Goal: Transaction & Acquisition: Purchase product/service

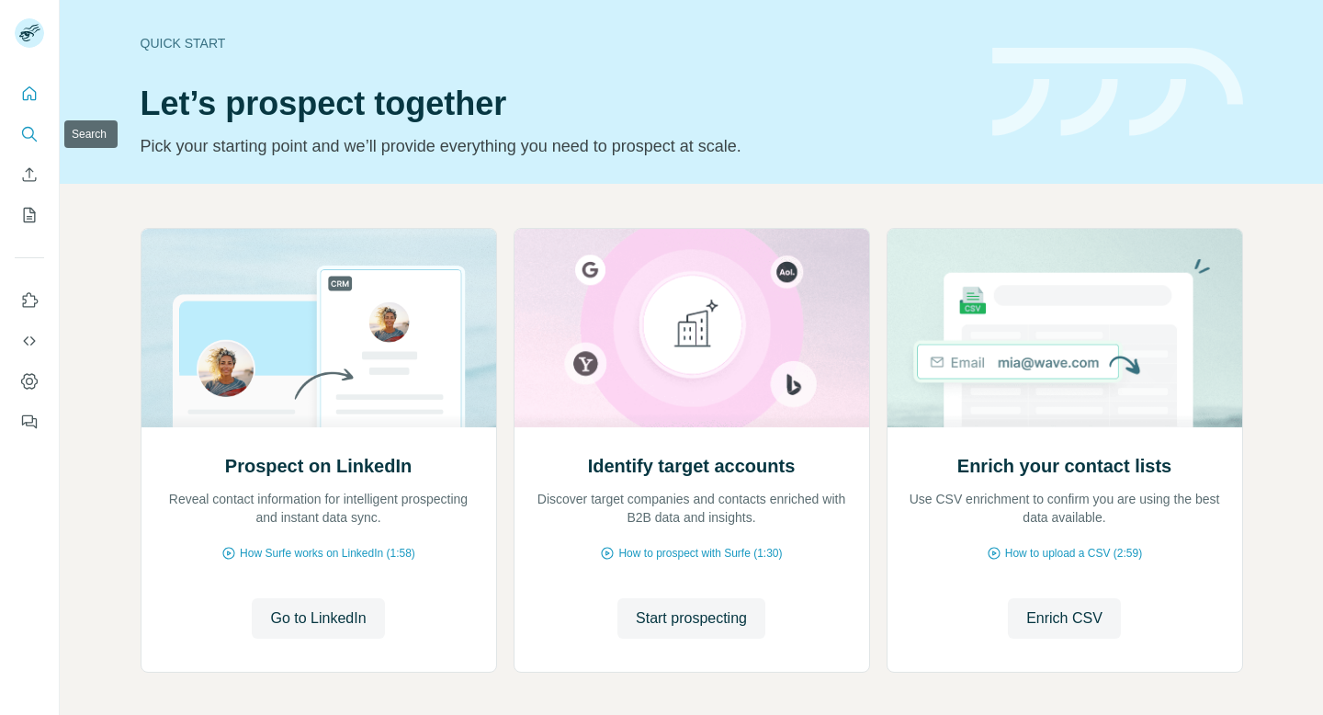
click at [20, 135] on icon "Search" at bounding box center [29, 134] width 18 height 18
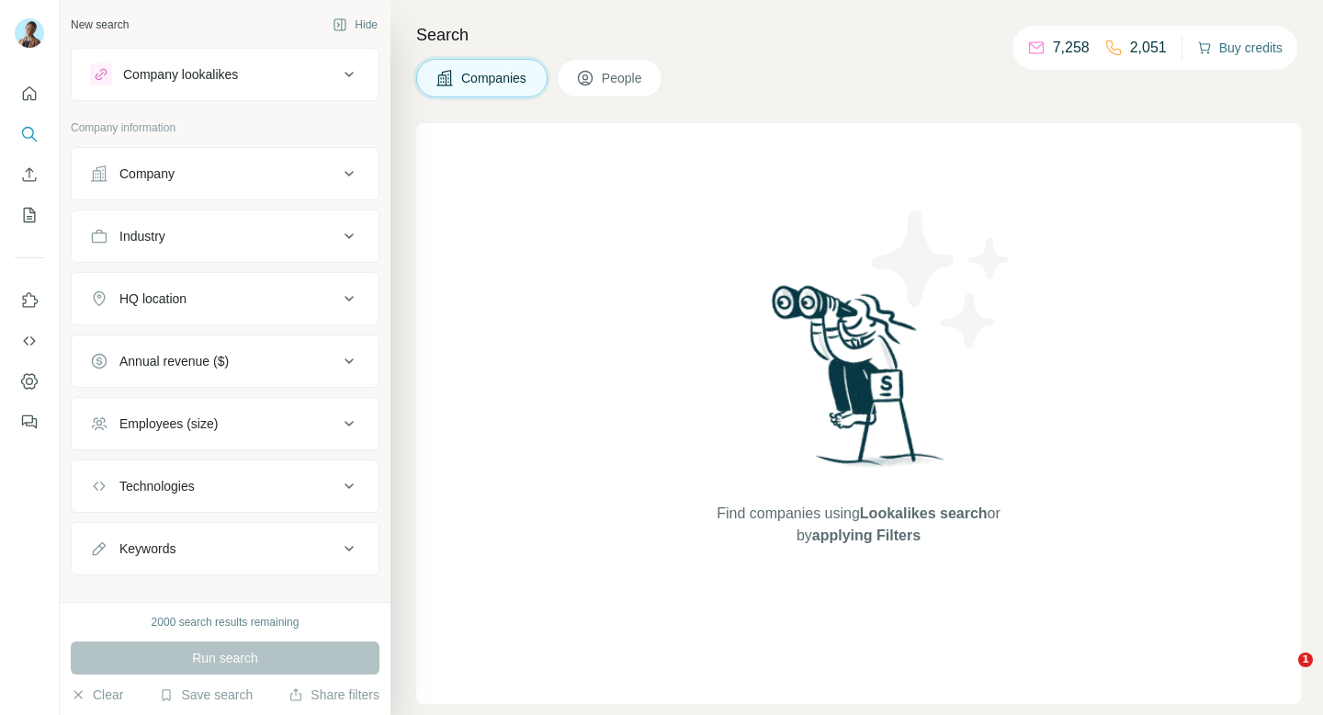
click at [1240, 47] on button "Buy credits" at bounding box center [1240, 48] width 85 height 26
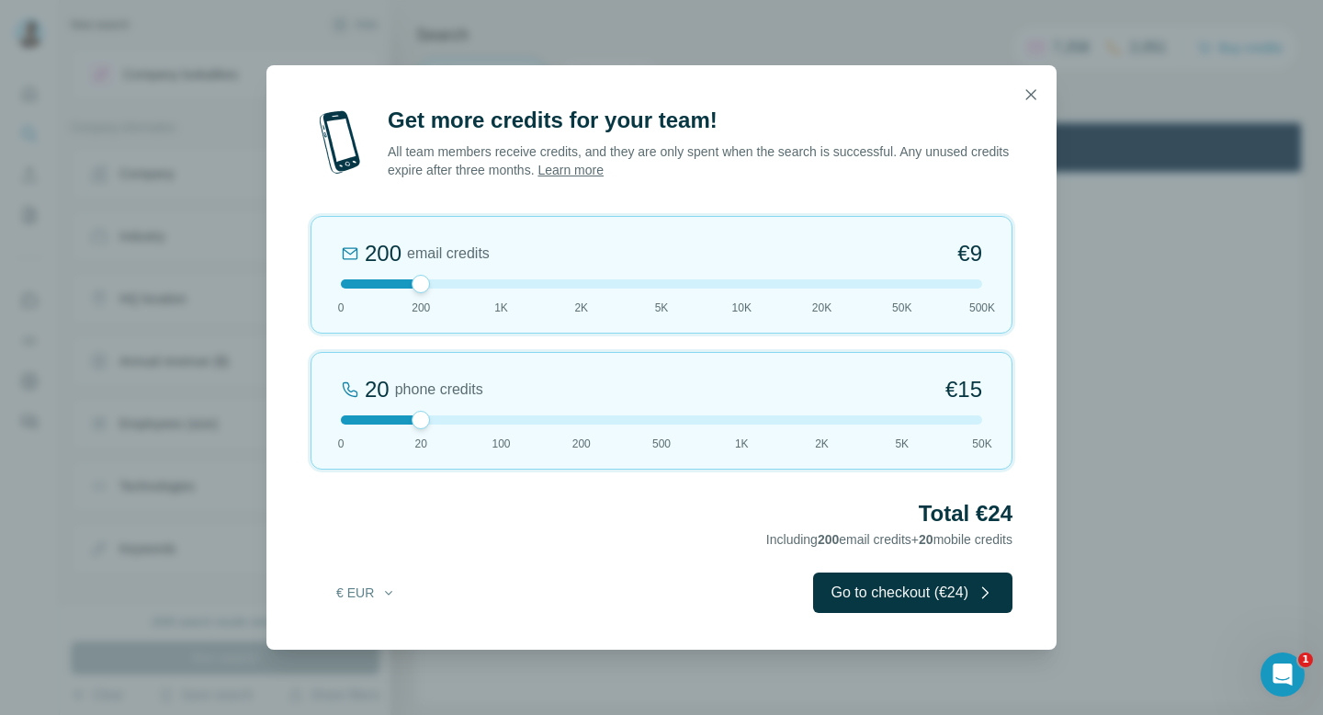
click at [1283, 233] on div "Get more credits for your team! All team members receive credits, and they are …" at bounding box center [661, 357] width 1323 height 715
click at [1148, 404] on div "Get more credits for your team! All team members receive credits, and they are …" at bounding box center [661, 357] width 1323 height 715
